Goal: Navigation & Orientation: Go to known website

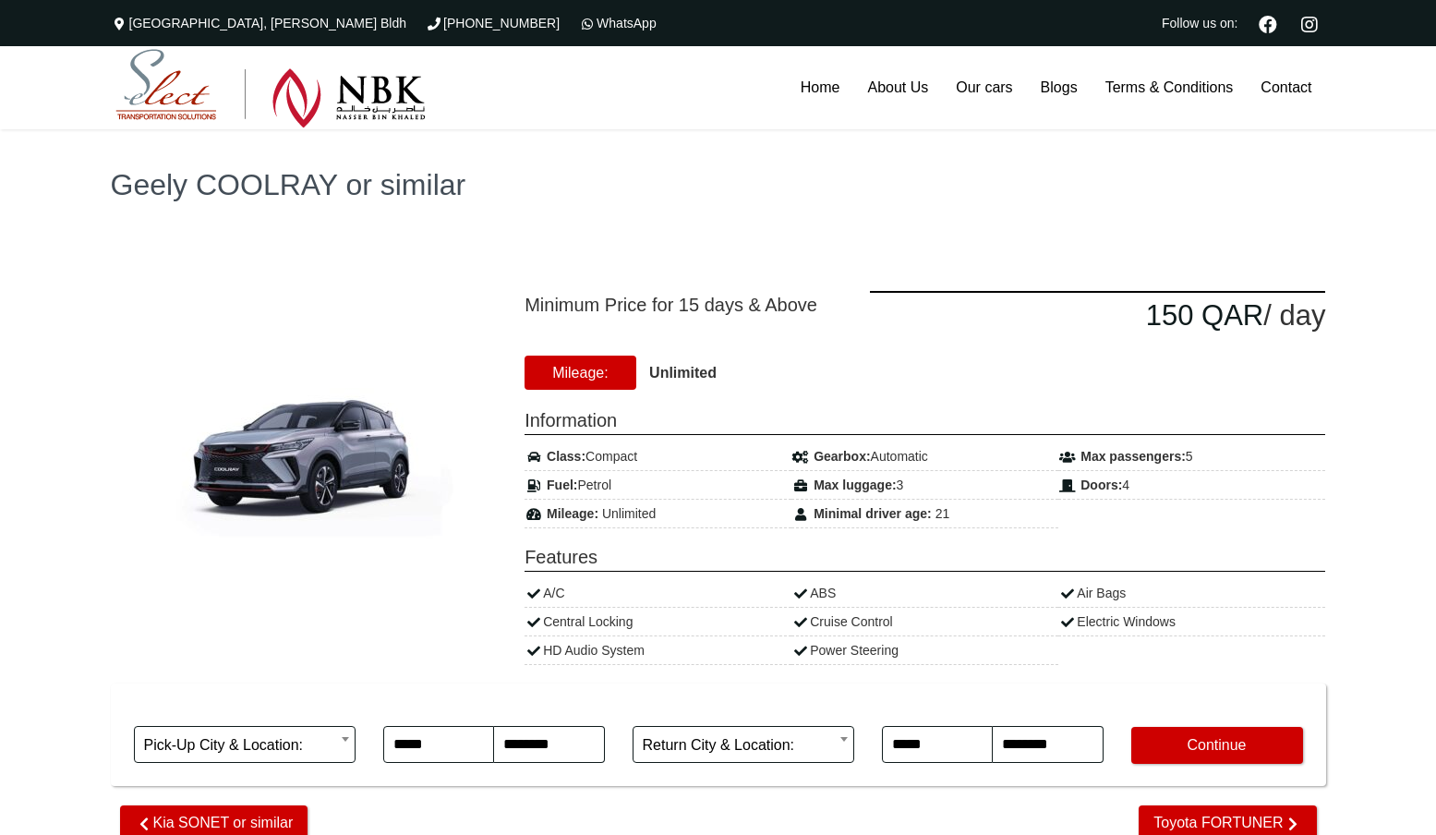
click at [158, 72] on img at bounding box center [270, 88] width 310 height 79
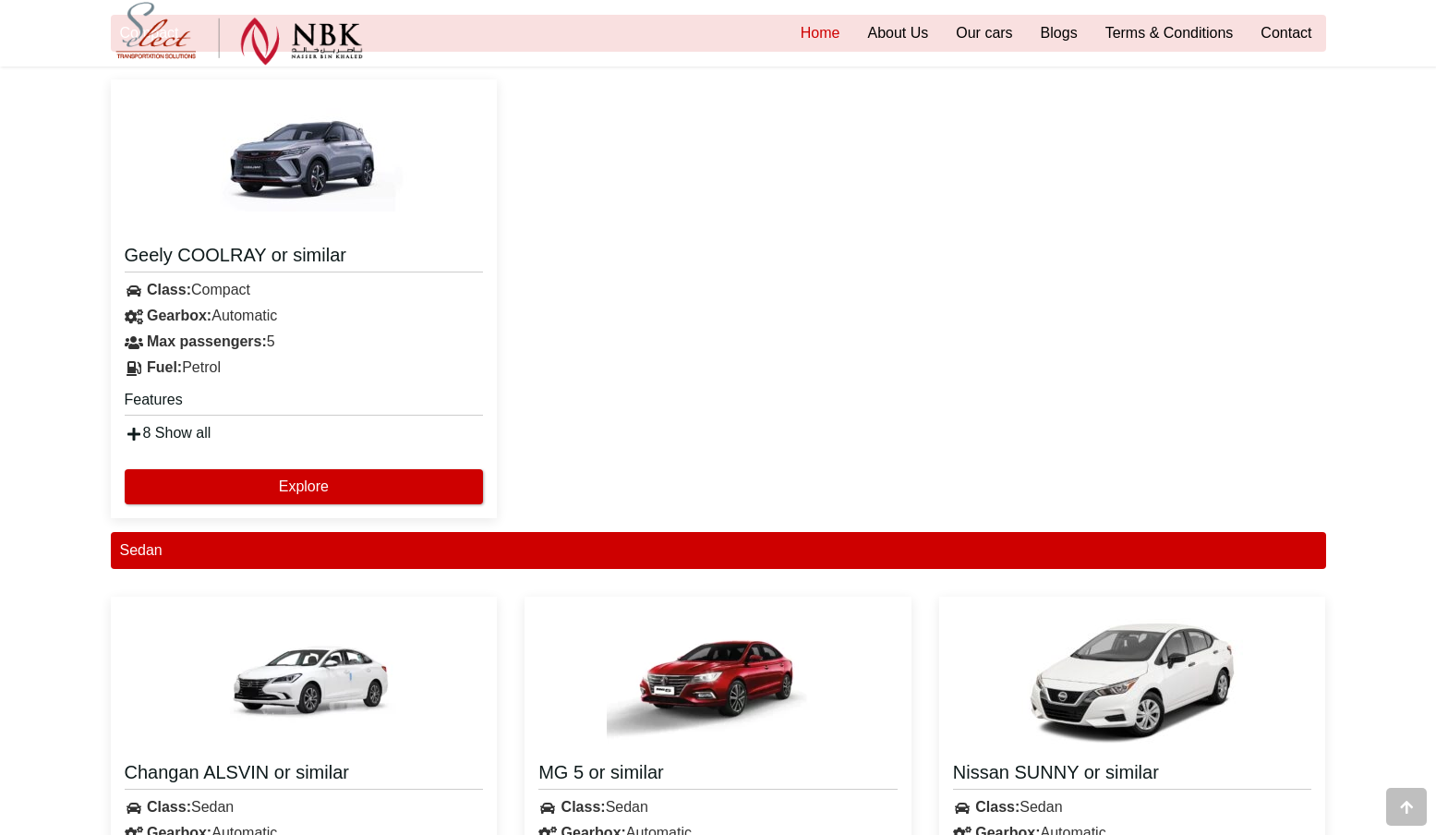
scroll to position [1390, 0]
